Goal: Communication & Community: Answer question/provide support

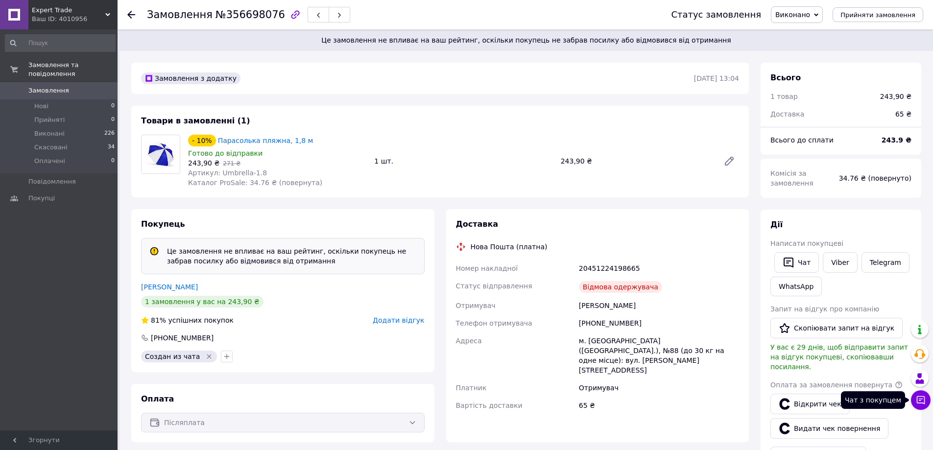
click at [920, 406] on button "Чат з покупцем" at bounding box center [921, 400] width 20 height 20
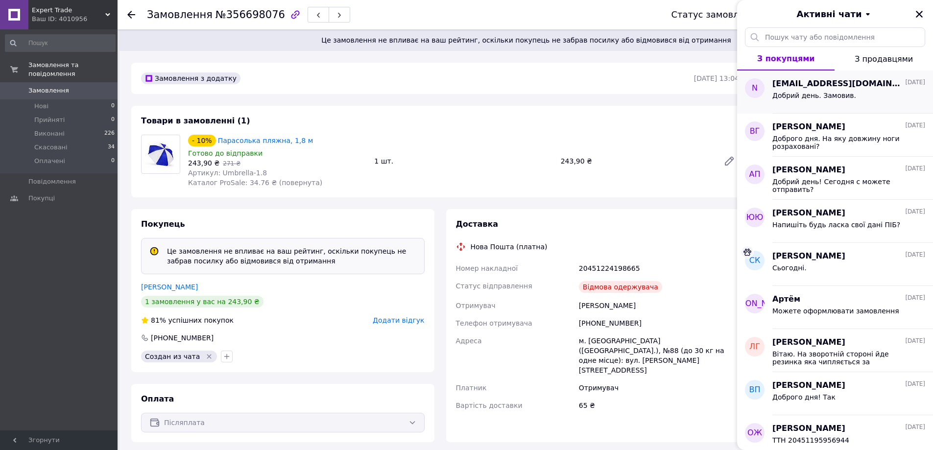
click at [827, 88] on span "[EMAIL_ADDRESS][DOMAIN_NAME]" at bounding box center [837, 83] width 131 height 11
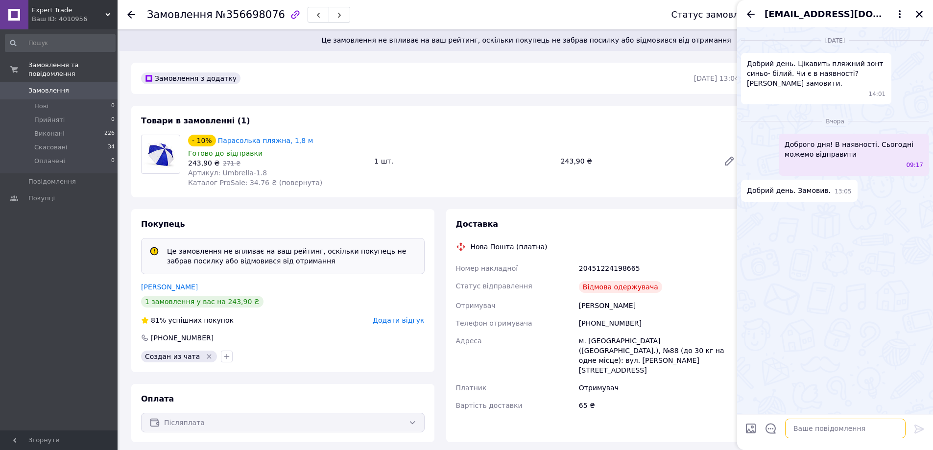
click at [808, 428] on textarea at bounding box center [845, 429] width 120 height 20
click at [747, 13] on icon "Назад" at bounding box center [751, 14] width 12 height 12
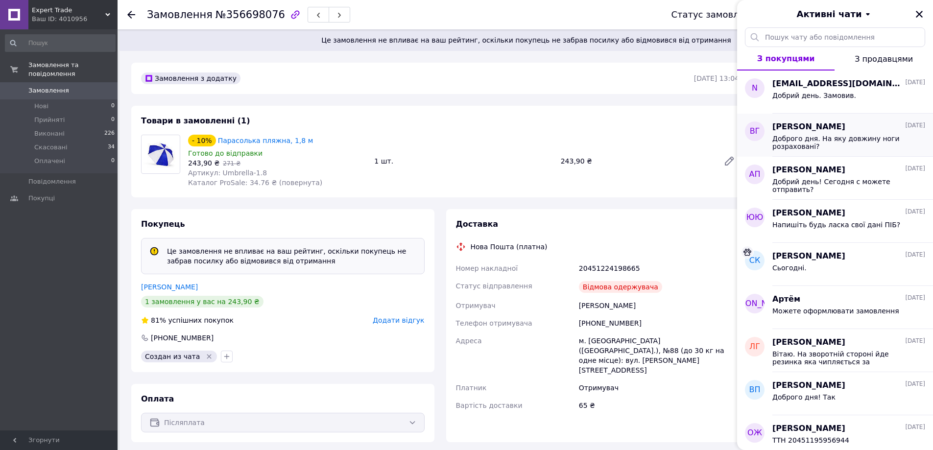
click at [806, 142] on span "Доброго дня. На яку довжину ноги розраховані?" at bounding box center [841, 143] width 139 height 16
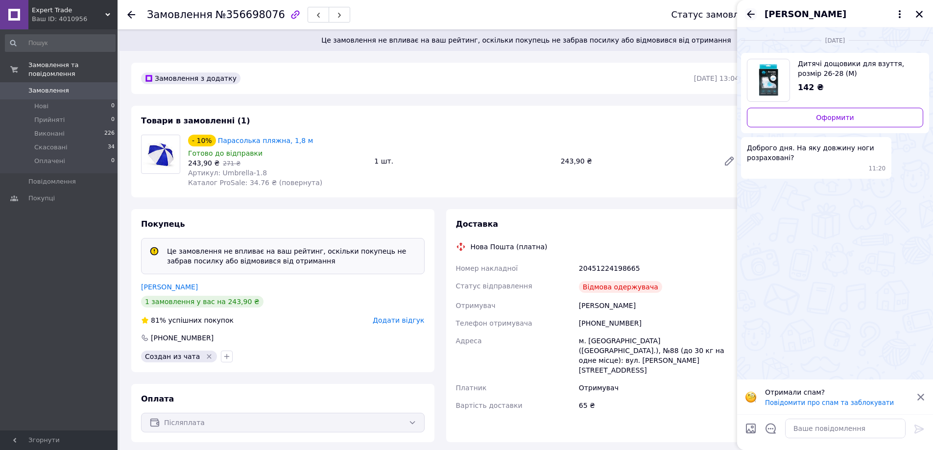
click at [750, 13] on icon "Назад" at bounding box center [751, 14] width 12 height 12
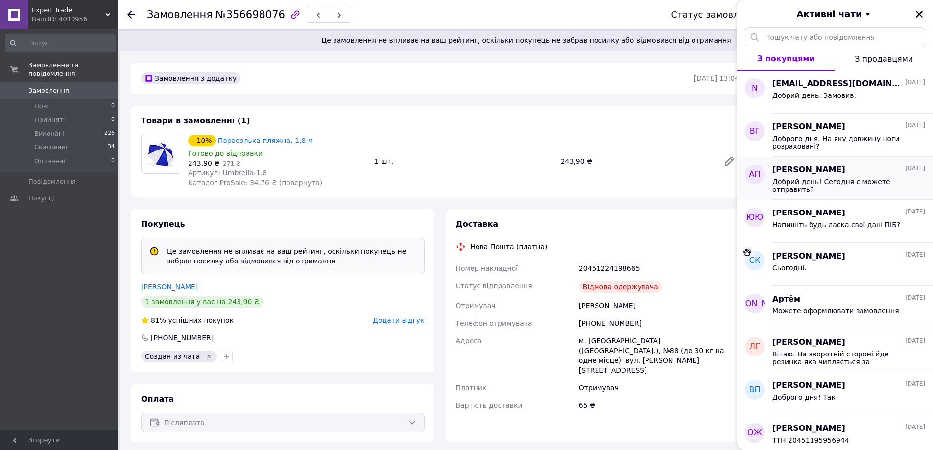
click at [825, 181] on span "Добрий день! Сегодня с можете отправить?" at bounding box center [841, 186] width 139 height 16
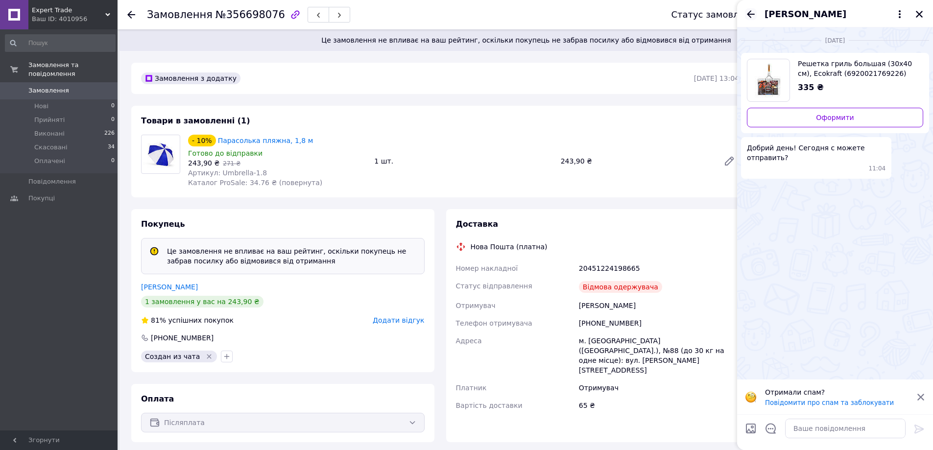
click at [751, 13] on icon "Назад" at bounding box center [751, 14] width 12 height 12
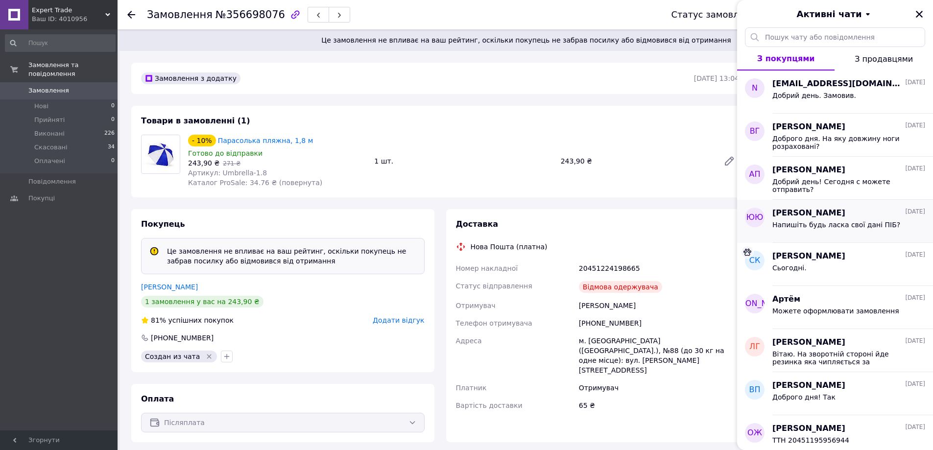
click at [802, 222] on span "Напишіть будь ласка свої дані ПІБ?" at bounding box center [836, 225] width 128 height 8
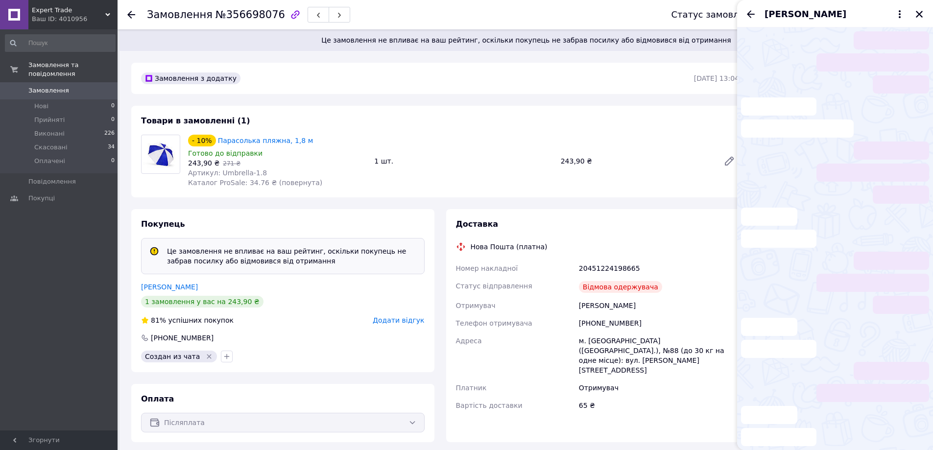
scroll to position [118, 0]
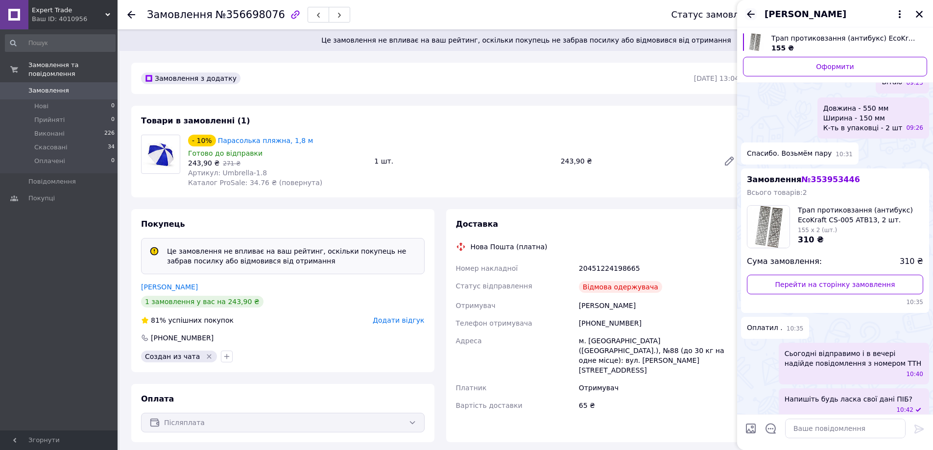
click at [750, 14] on icon "Назад" at bounding box center [751, 13] width 8 height 7
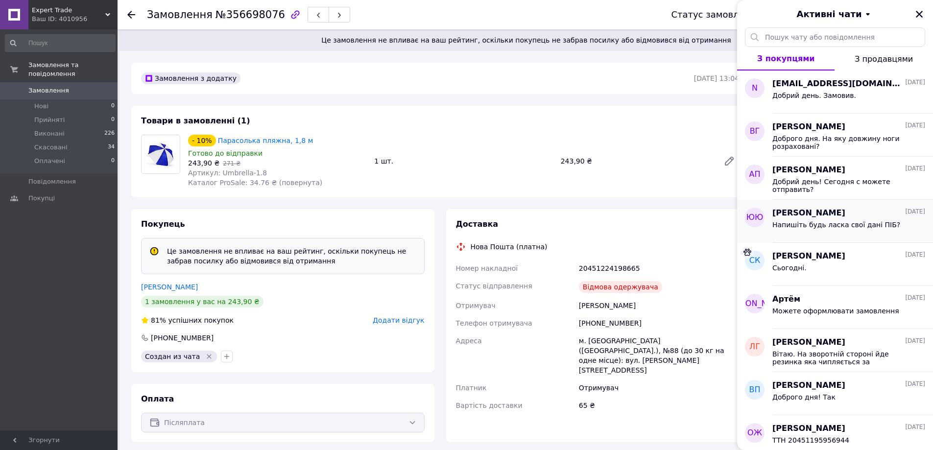
click at [836, 217] on div "[PERSON_NAME] [DATE]" at bounding box center [848, 213] width 153 height 11
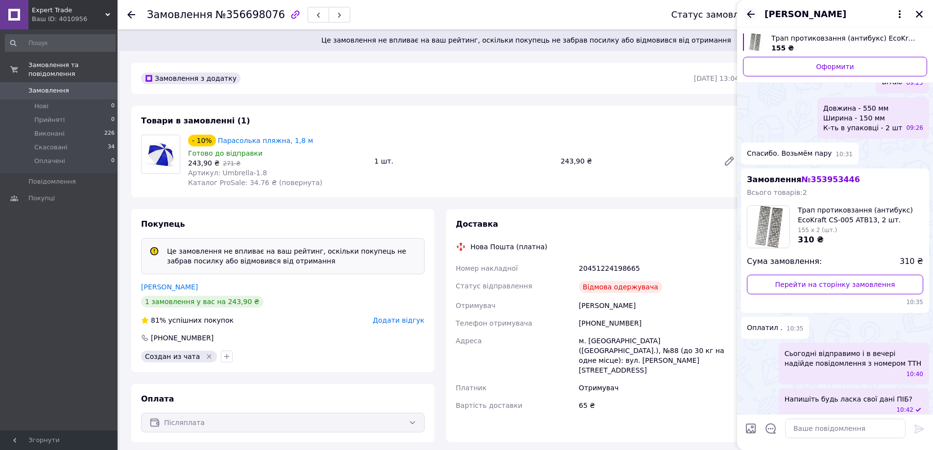
click at [750, 17] on icon "Назад" at bounding box center [751, 13] width 8 height 7
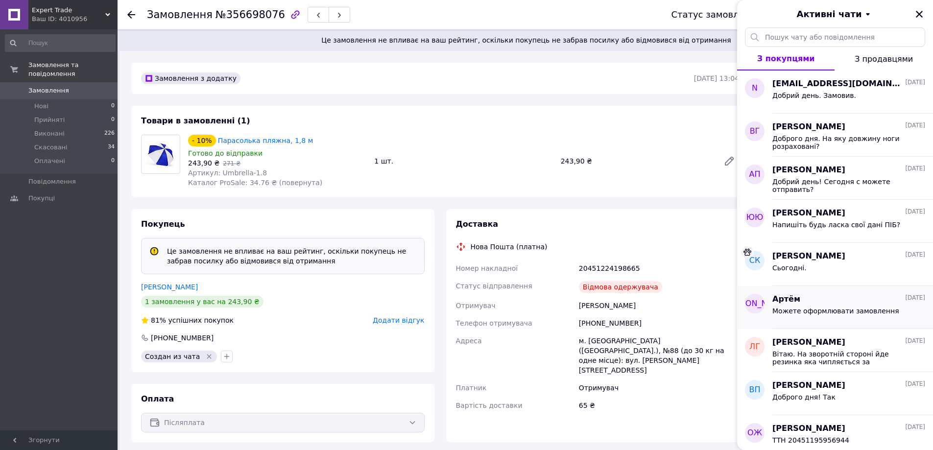
click at [819, 300] on div "[PERSON_NAME] [DATE]" at bounding box center [848, 299] width 153 height 11
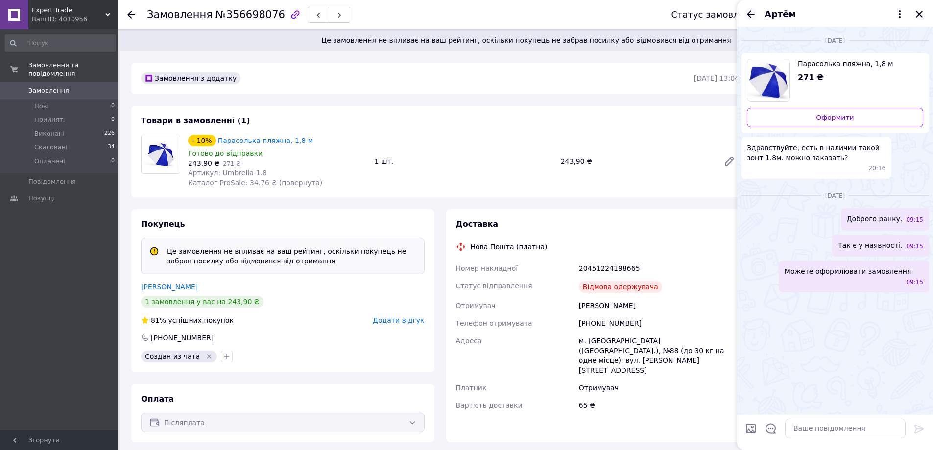
click at [747, 11] on icon "Назад" at bounding box center [751, 14] width 12 height 12
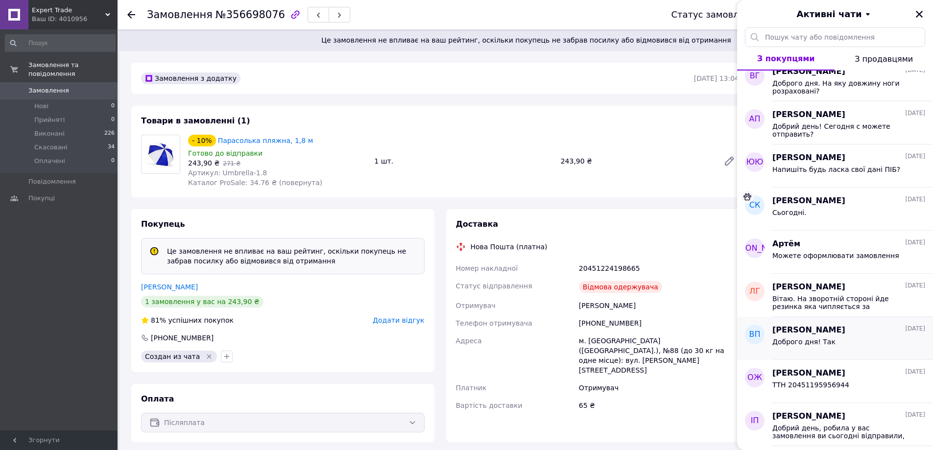
scroll to position [0, 0]
